Goal: Find specific page/section: Find specific page/section

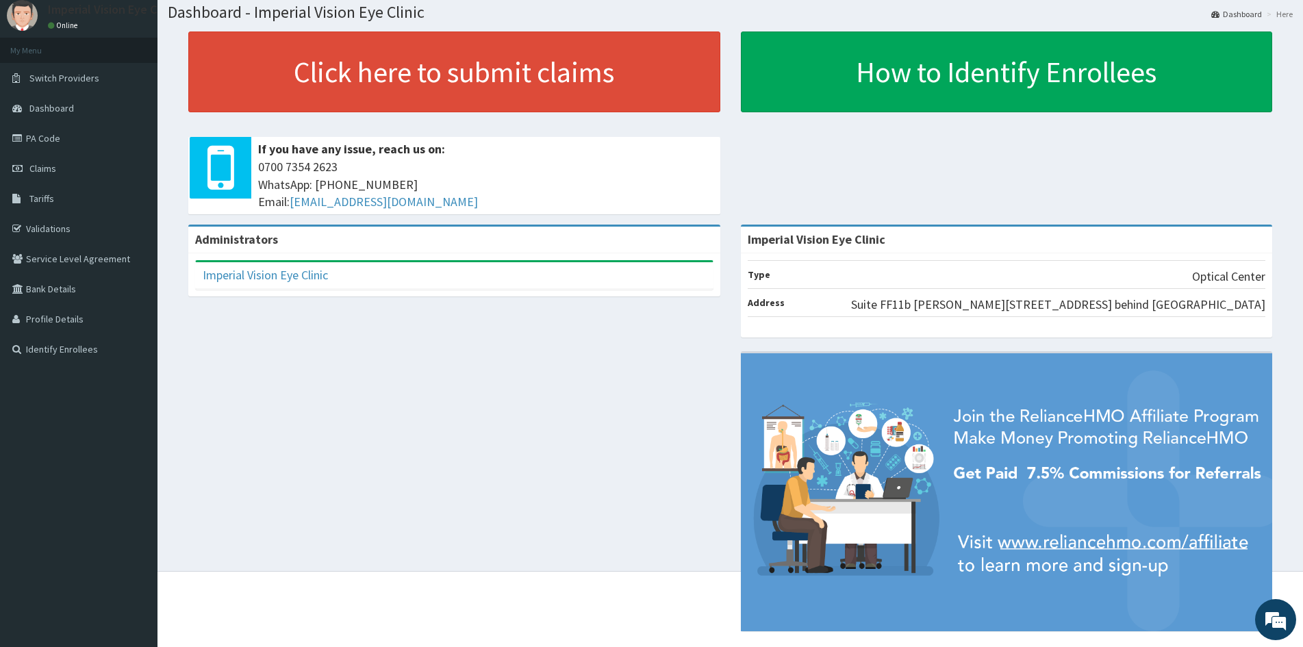
scroll to position [63, 0]
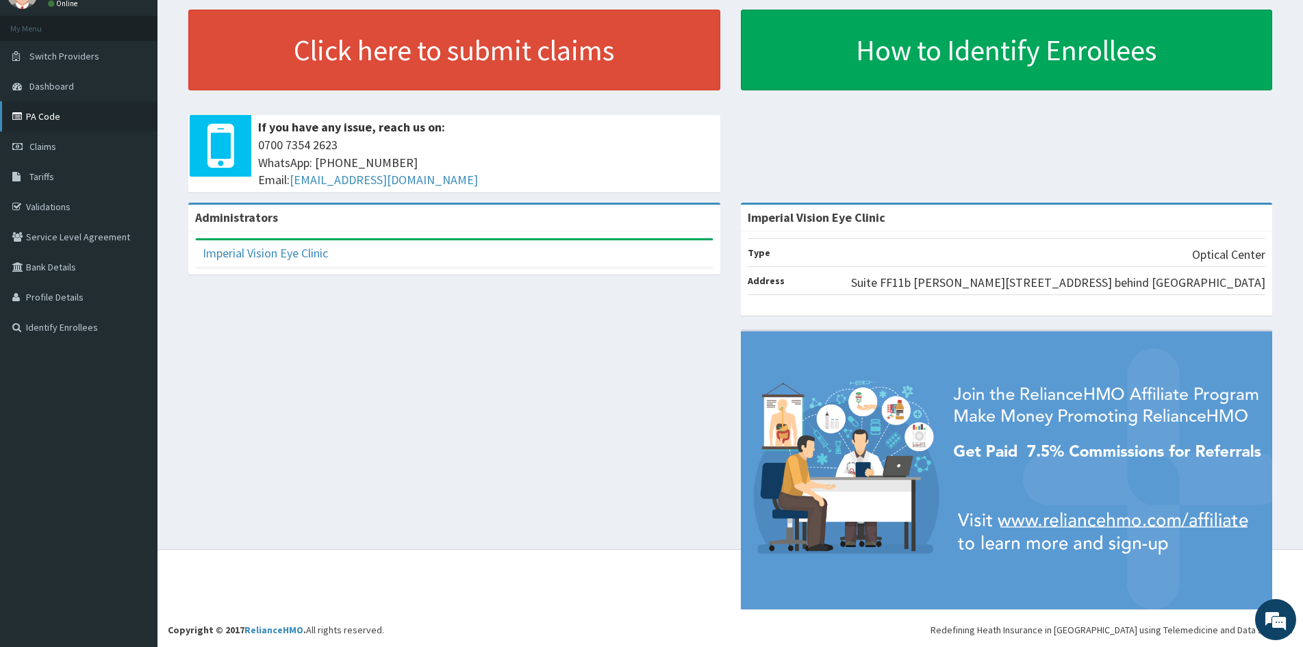
click at [58, 114] on link "PA Code" at bounding box center [78, 116] width 157 height 30
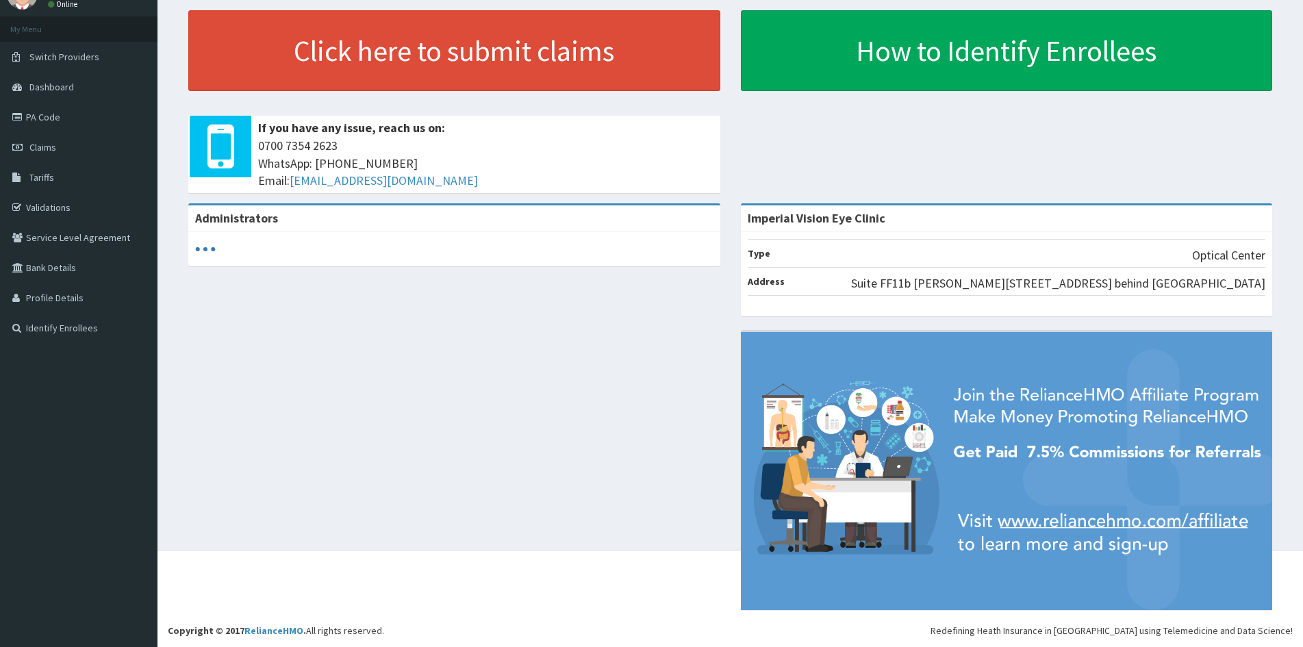
scroll to position [63, 0]
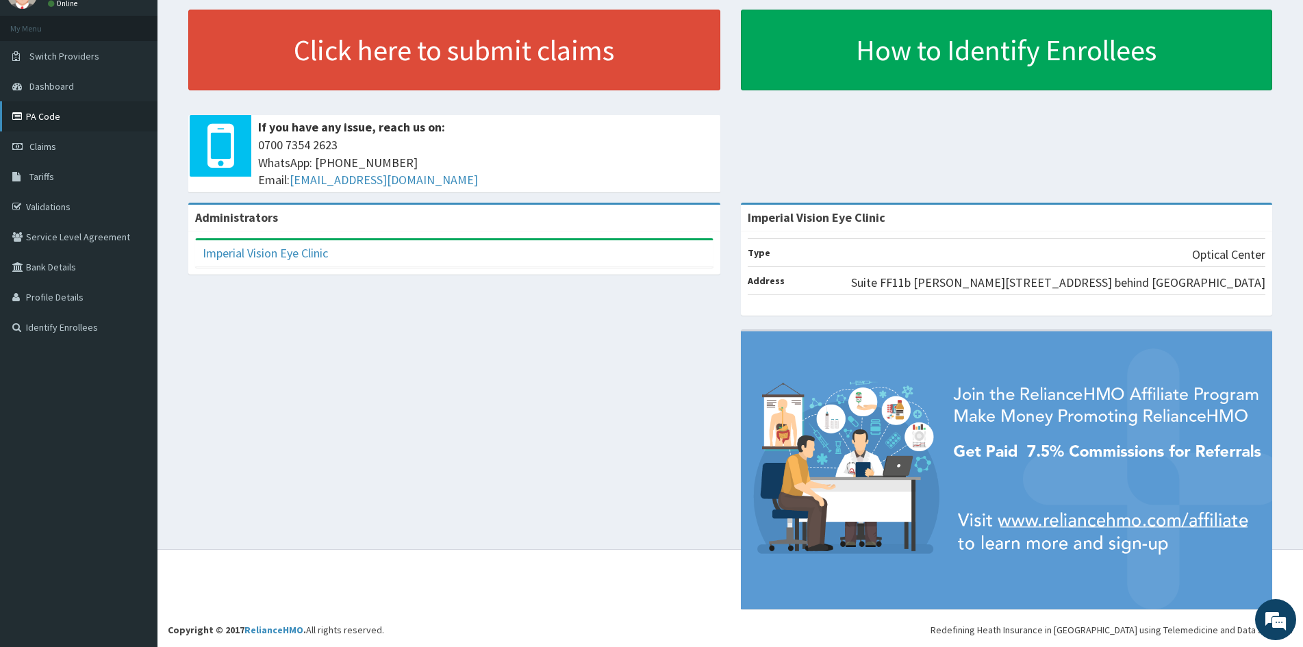
click at [64, 121] on link "PA Code" at bounding box center [78, 116] width 157 height 30
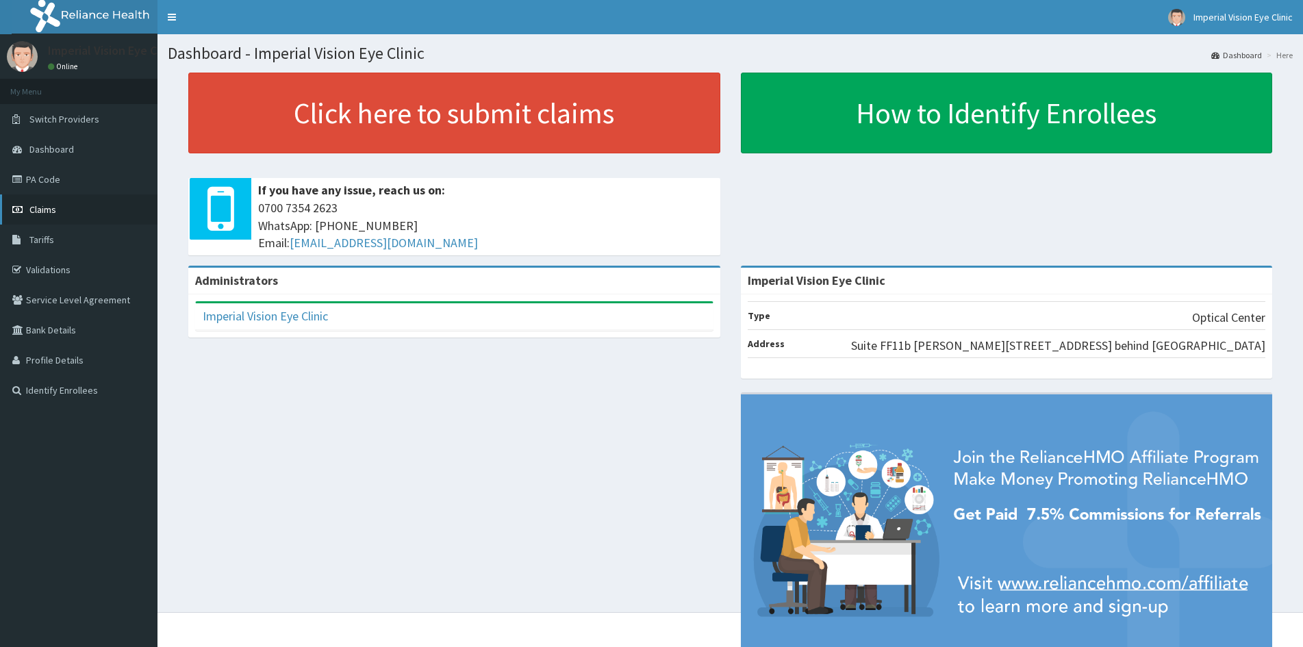
click at [75, 207] on link "Claims" at bounding box center [78, 209] width 157 height 30
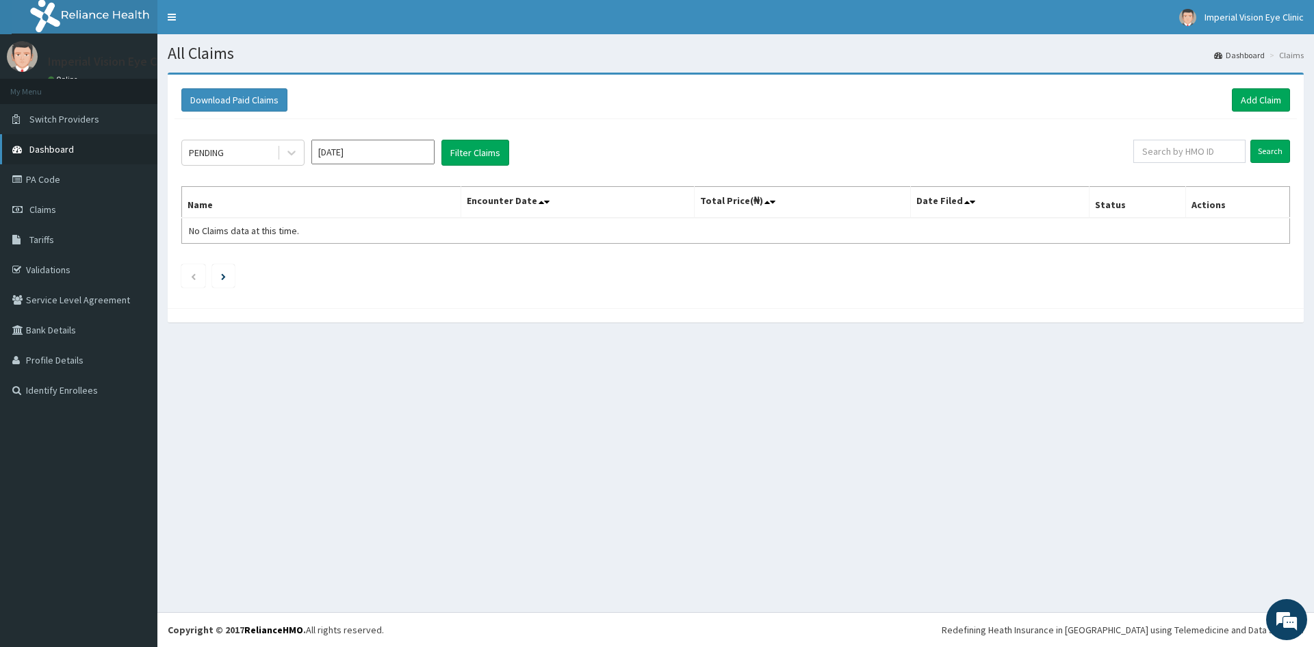
click at [68, 140] on link "Dashboard" at bounding box center [78, 149] width 157 height 30
